Goal: Check status: Check status

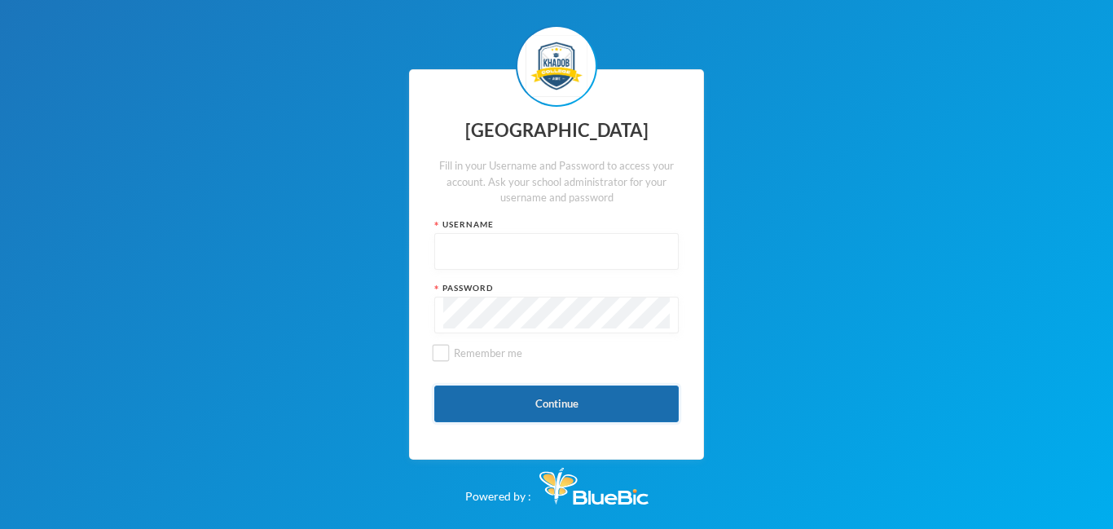
type input "admin"
click at [542, 393] on button "Continue" at bounding box center [556, 403] width 244 height 37
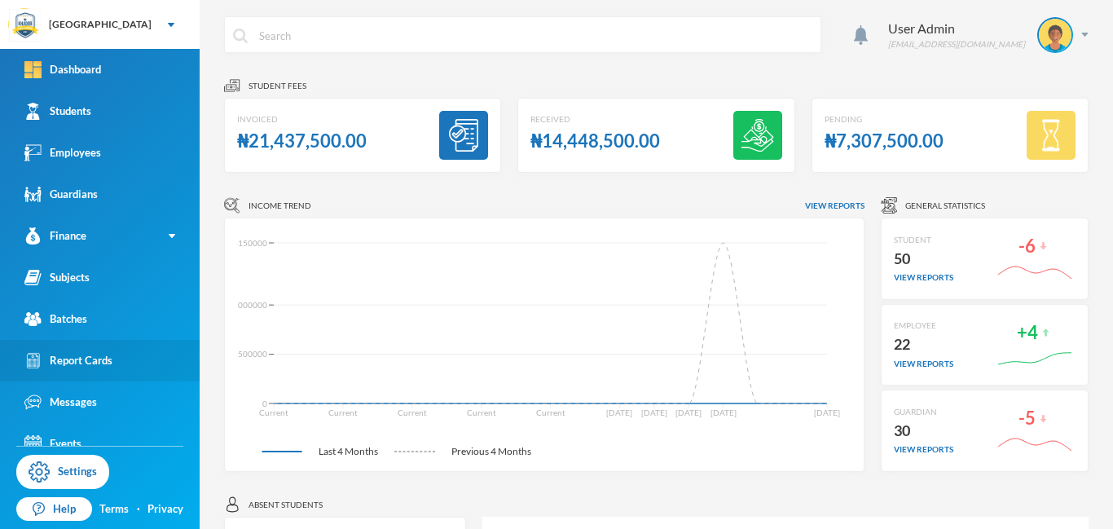
click at [89, 365] on div "Report Cards" at bounding box center [68, 360] width 88 height 17
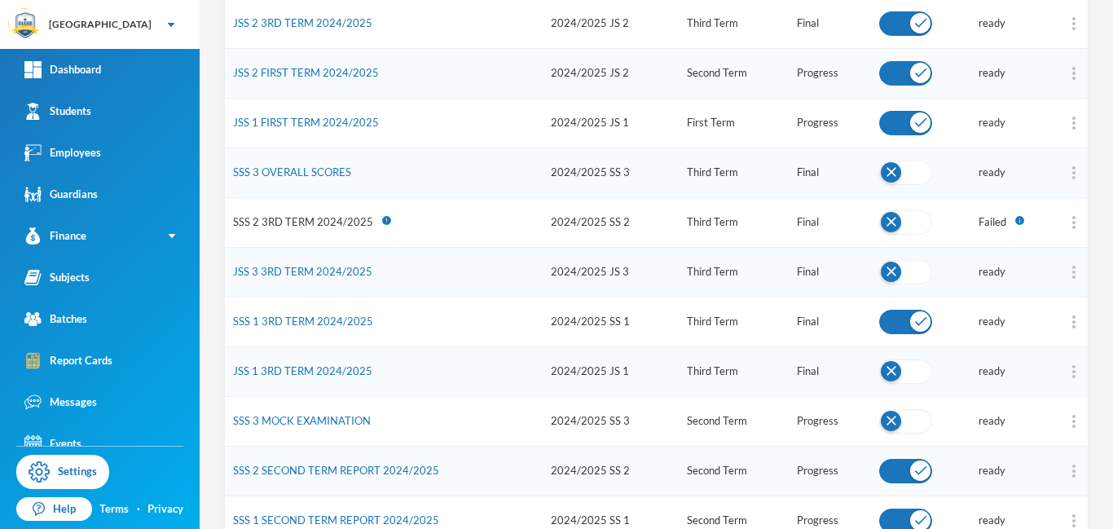
scroll to position [328, 0]
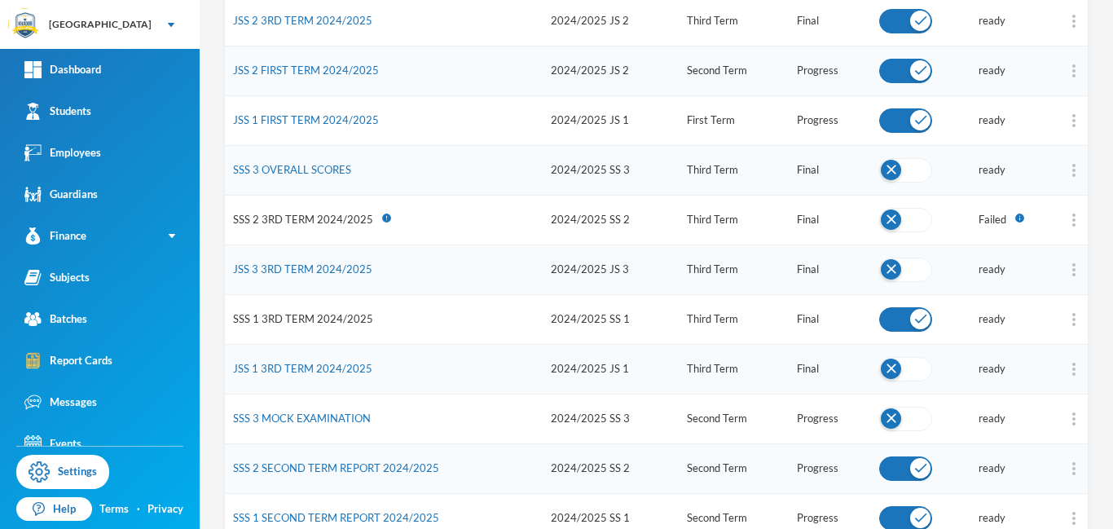
click at [309, 321] on link "SSS 1 3RD TERM 2024/2025" at bounding box center [303, 318] width 140 height 13
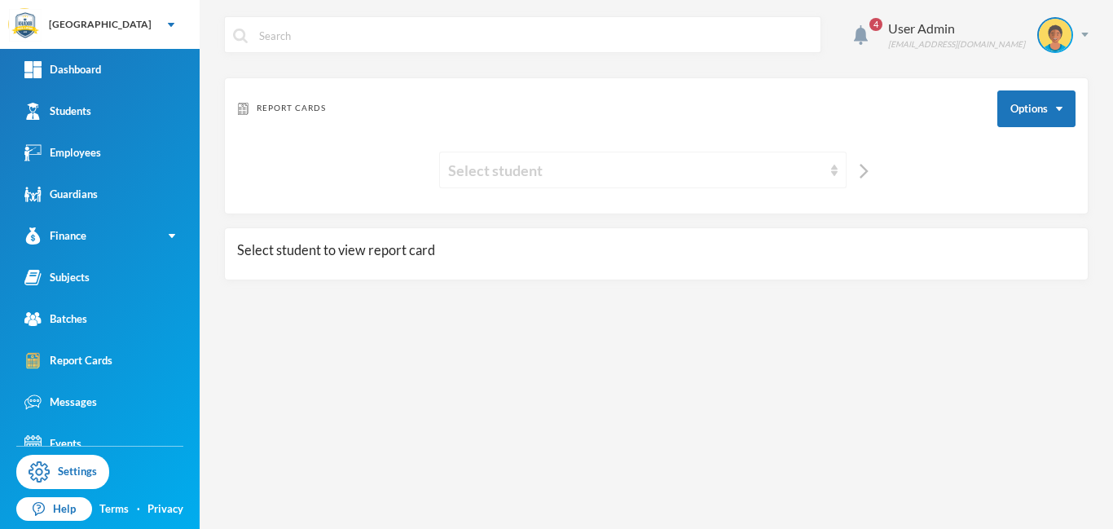
click at [704, 168] on div "Select student" at bounding box center [635, 170] width 375 height 23
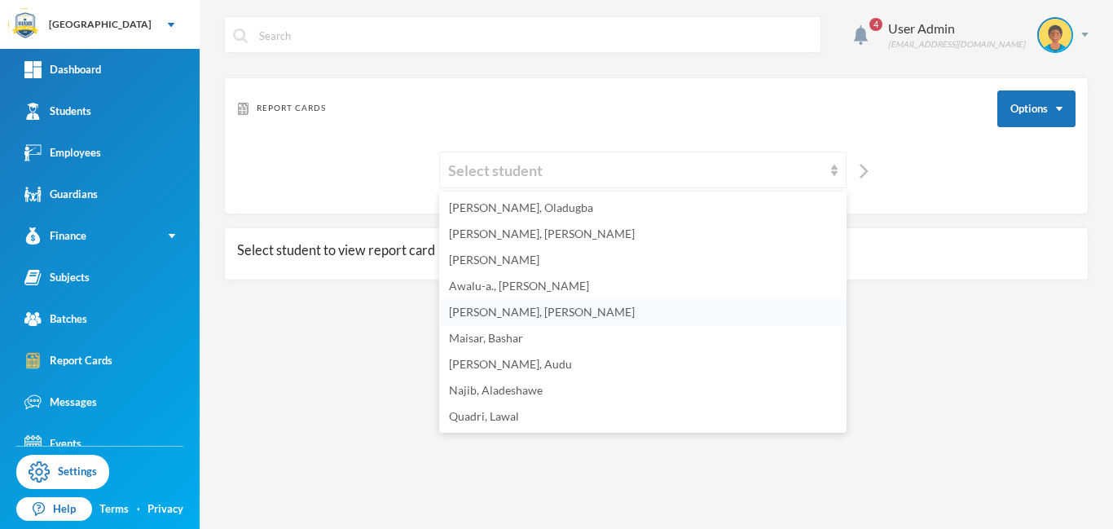
click at [514, 311] on span "[PERSON_NAME], [PERSON_NAME]" at bounding box center [542, 312] width 186 height 14
